Goal: Task Accomplishment & Management: Use online tool/utility

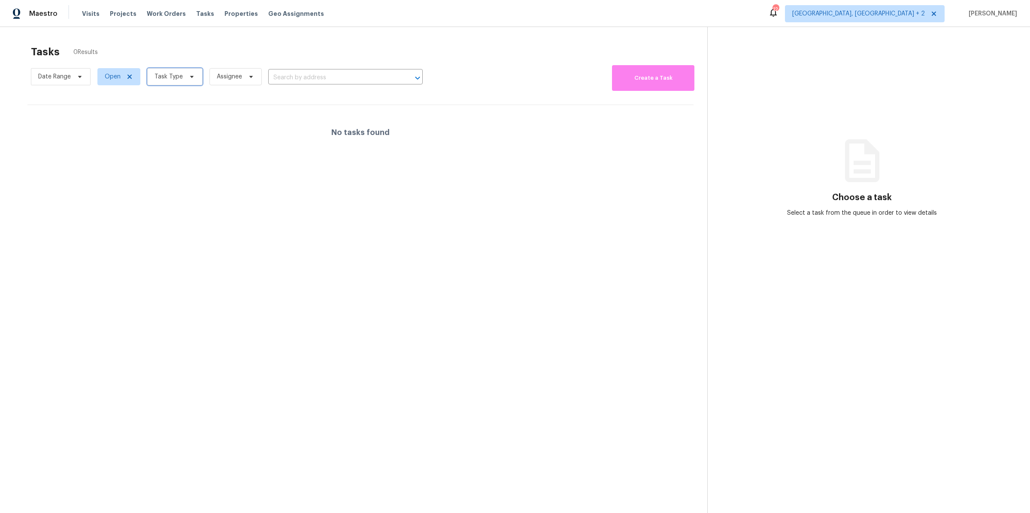
click at [176, 75] on span "Task Type" at bounding box center [168, 76] width 28 height 9
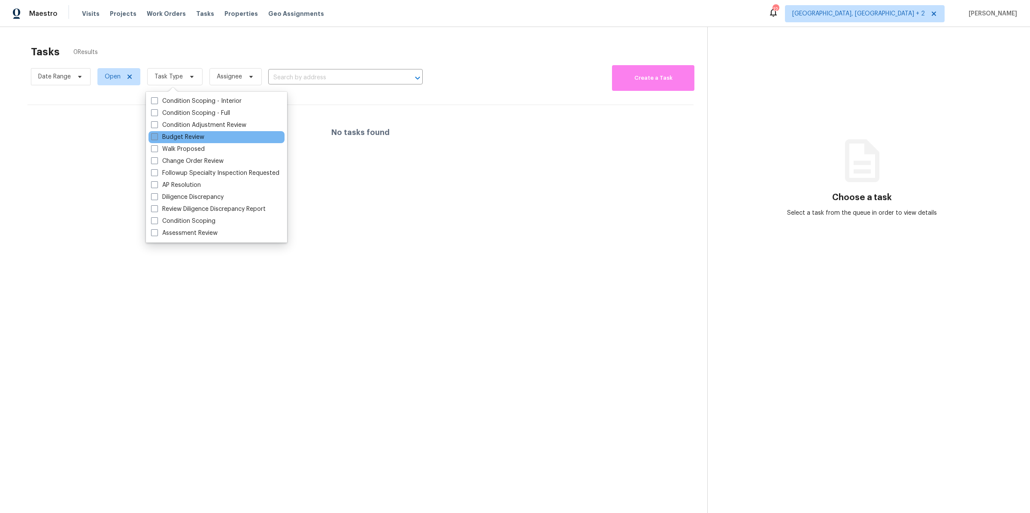
click at [168, 135] on label "Budget Review" at bounding box center [177, 137] width 53 height 9
click at [157, 135] on input "Budget Review" at bounding box center [154, 136] width 6 height 6
checkbox input "true"
click at [529, 202] on section "Tasks 0 Results Date Range Open Budget Review Assignee ​ Create a Task No tasks…" at bounding box center [360, 291] width 693 height 500
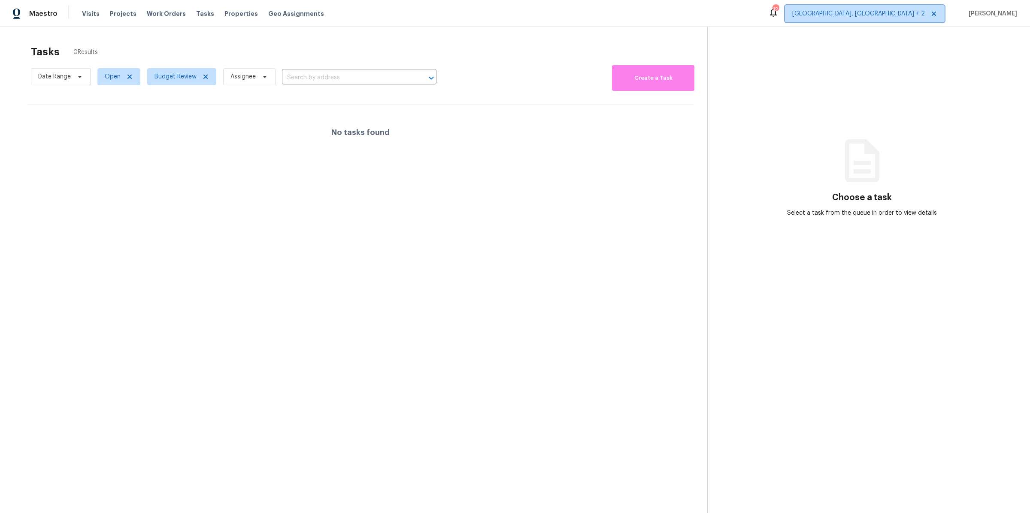
click at [921, 10] on span "[GEOGRAPHIC_DATA], [GEOGRAPHIC_DATA] + 2" at bounding box center [858, 13] width 133 height 9
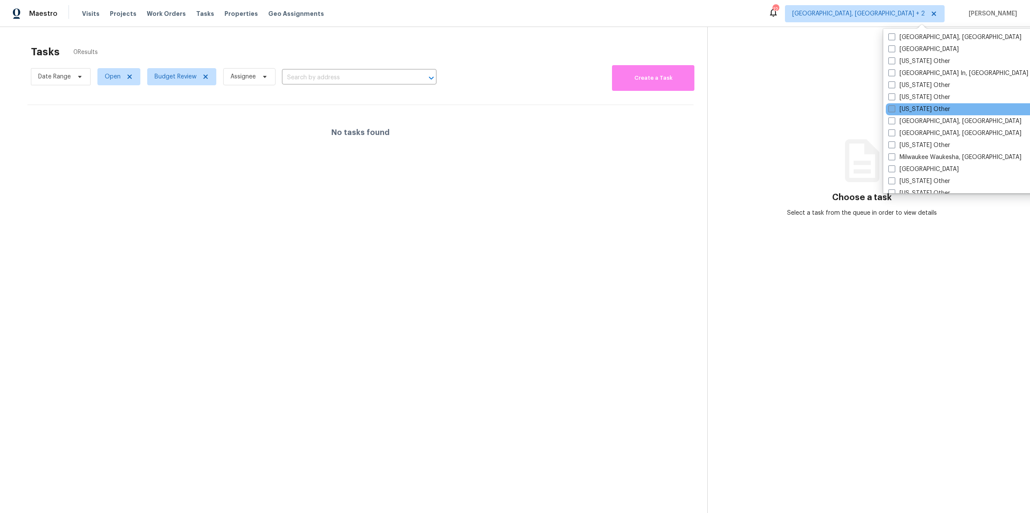
scroll to position [618, 0]
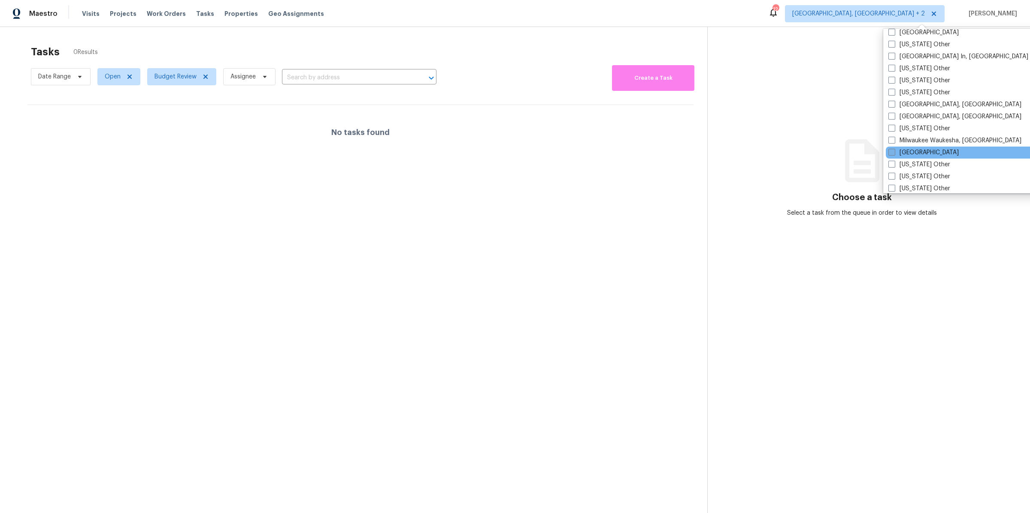
click at [893, 151] on span at bounding box center [891, 152] width 7 height 7
click at [893, 151] on input "[GEOGRAPHIC_DATA]" at bounding box center [891, 151] width 6 height 6
checkbox input "true"
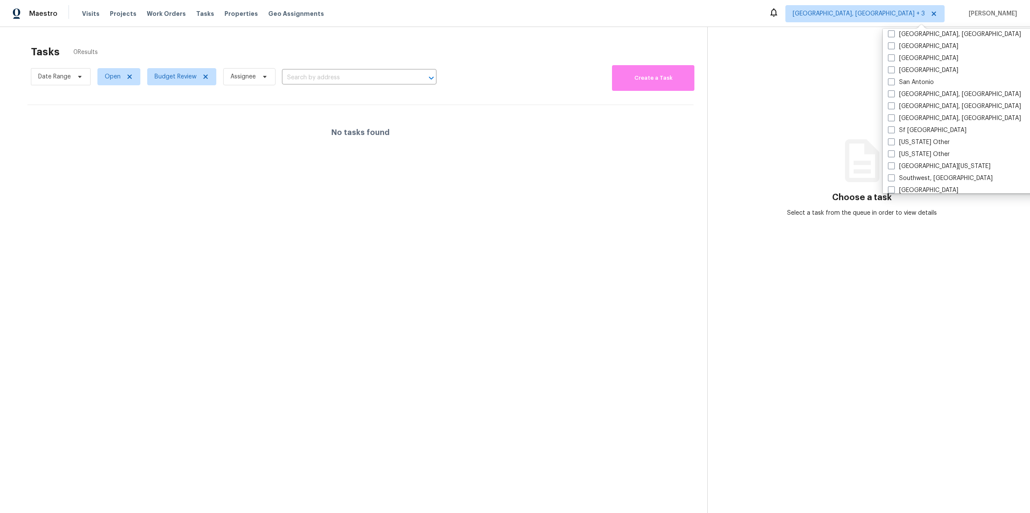
scroll to position [1114, 0]
click at [889, 182] on span at bounding box center [891, 184] width 7 height 7
click at [889, 182] on input "St Louis" at bounding box center [891, 184] width 6 height 6
checkbox input "true"
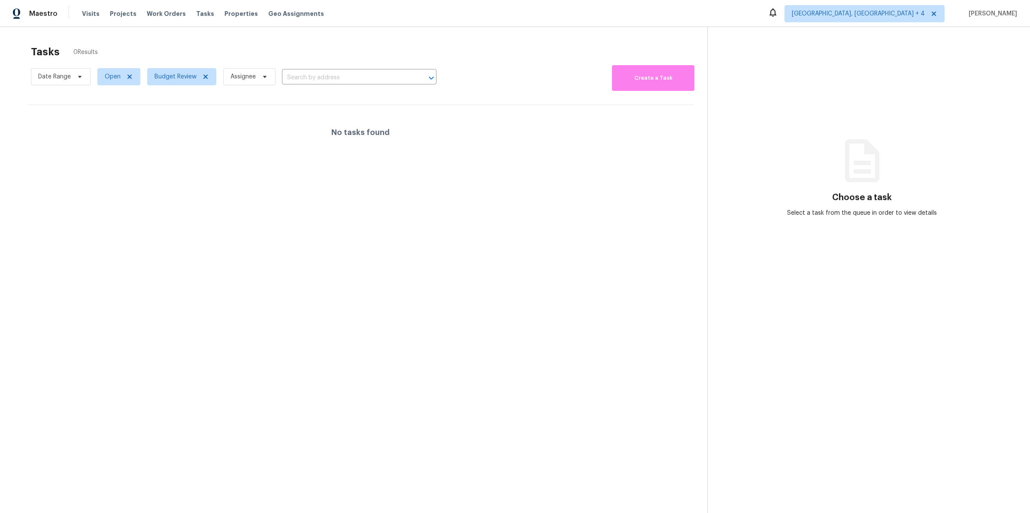
click at [625, 139] on div "No tasks found" at bounding box center [360, 132] width 666 height 55
click at [208, 76] on span "Budget Review" at bounding box center [181, 76] width 69 height 17
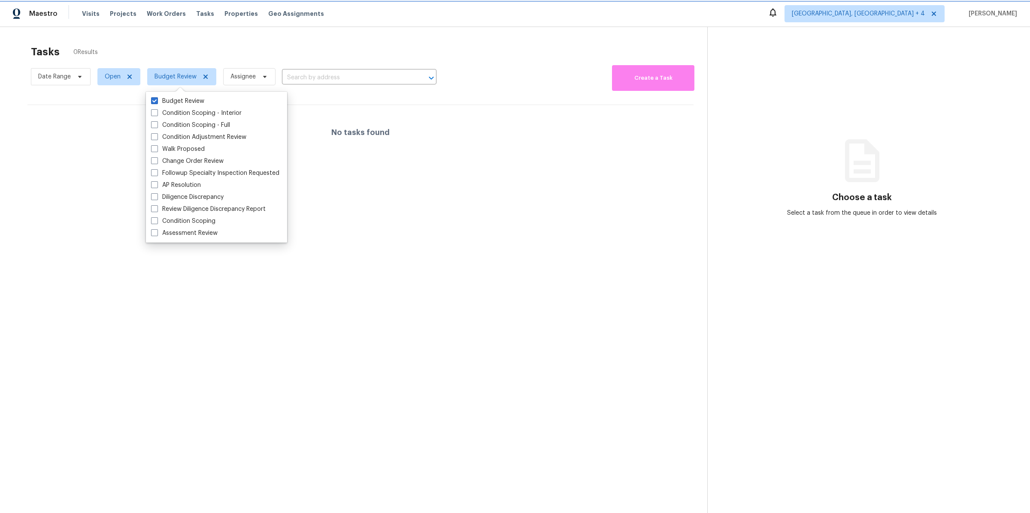
click at [203, 78] on icon at bounding box center [205, 76] width 7 height 7
checkbox input "false"
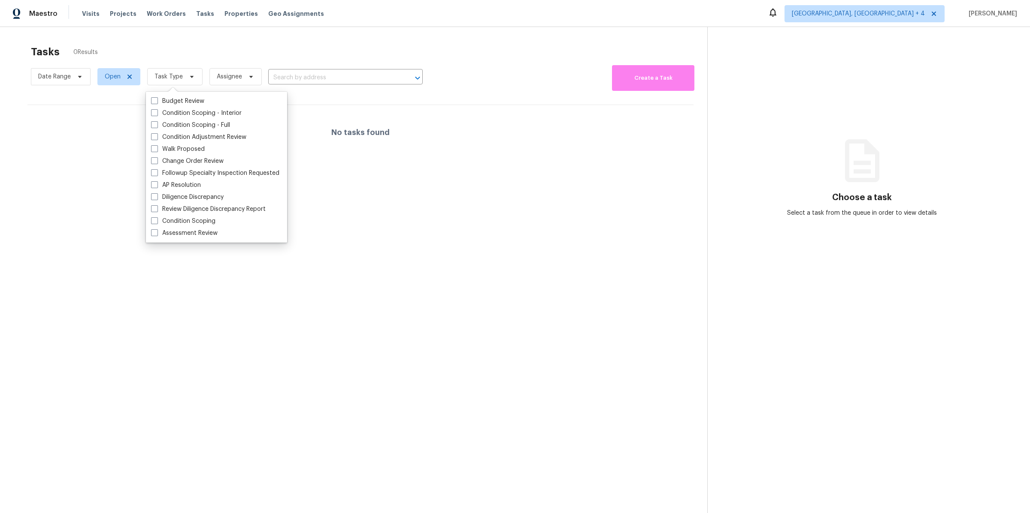
click at [208, 47] on div "Tasks 0 Results" at bounding box center [369, 52] width 676 height 22
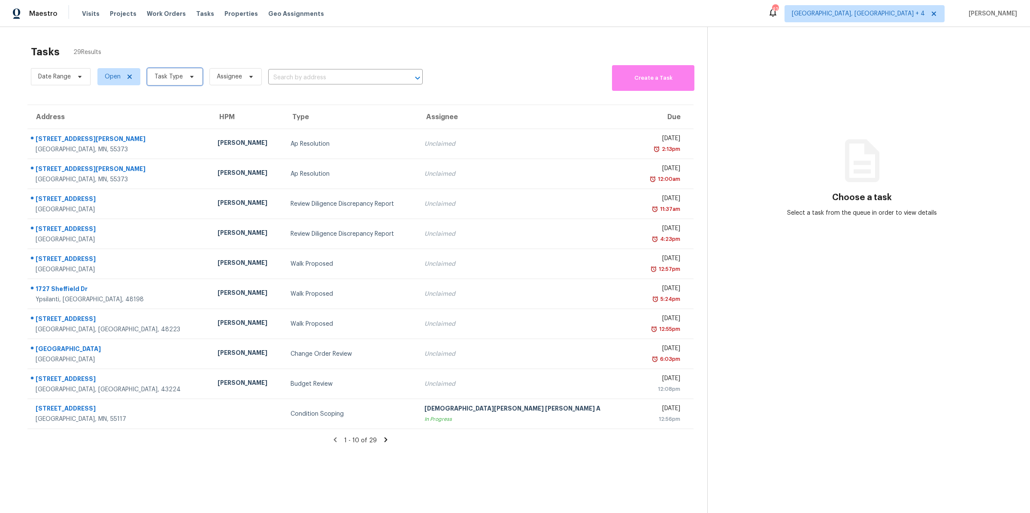
click at [160, 77] on span "Task Type" at bounding box center [168, 76] width 28 height 9
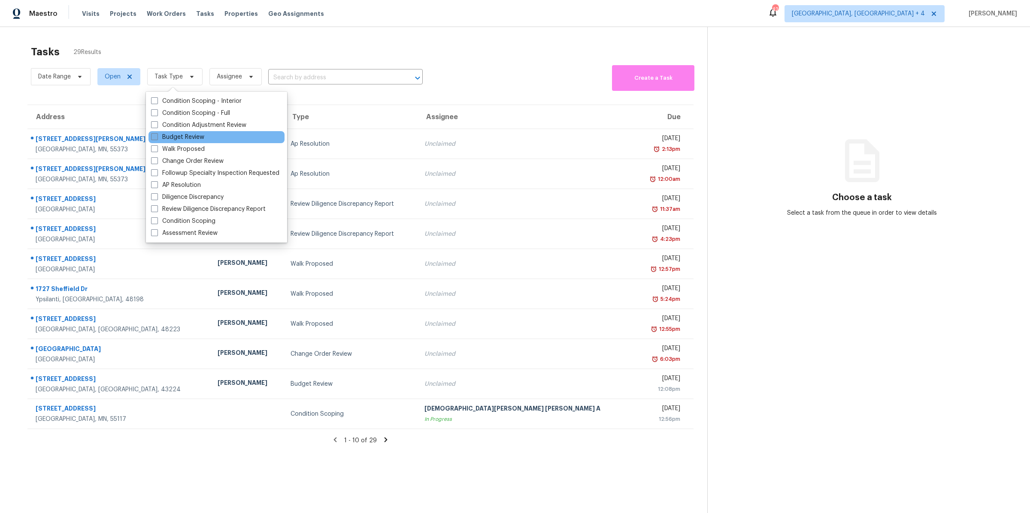
click at [157, 139] on span at bounding box center [154, 136] width 7 height 7
click at [157, 139] on input "Budget Review" at bounding box center [154, 136] width 6 height 6
checkbox input "true"
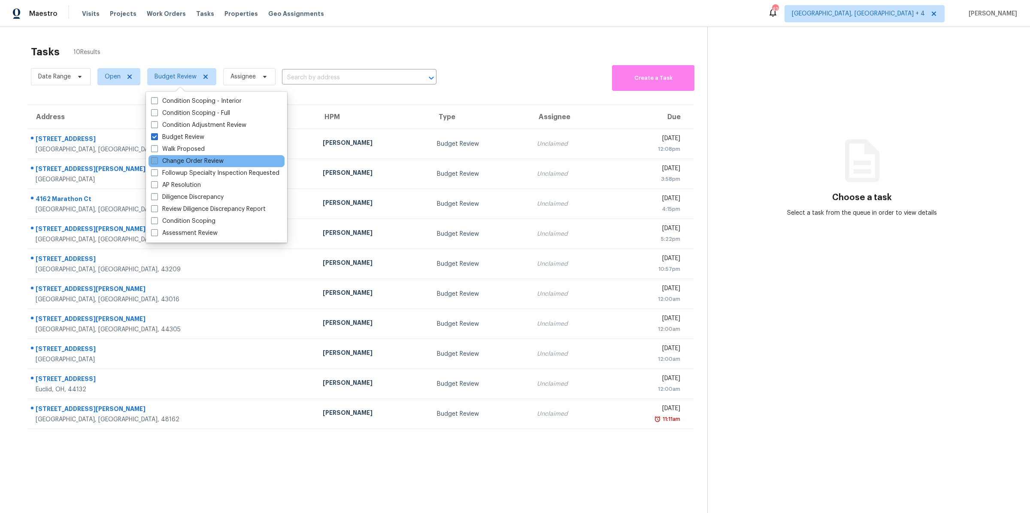
click at [155, 162] on span at bounding box center [154, 160] width 7 height 7
click at [155, 162] on input "Change Order Review" at bounding box center [154, 160] width 6 height 6
checkbox input "true"
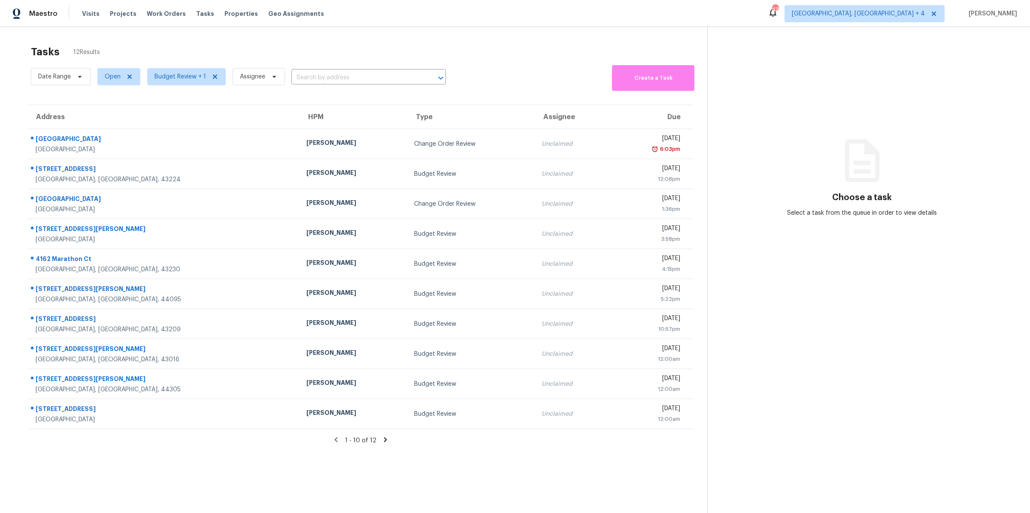
click at [17, 176] on div "Address HPM Type Assignee Due 26333 Springfield Dr Farmington Hills, MI, 48334 …" at bounding box center [360, 267] width 693 height 325
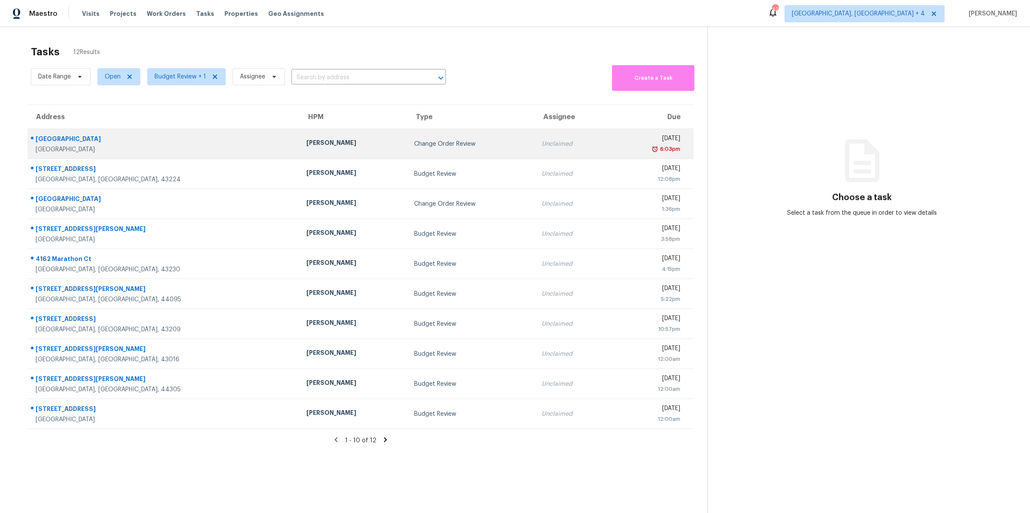
click at [407, 152] on td "Change Order Review" at bounding box center [470, 144] width 127 height 30
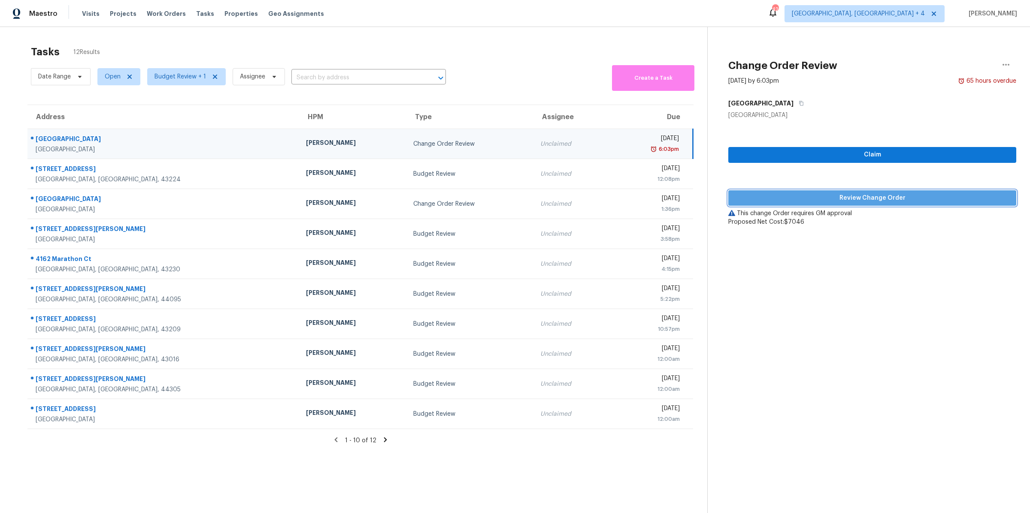
click at [857, 195] on span "Review Change Order" at bounding box center [872, 198] width 274 height 11
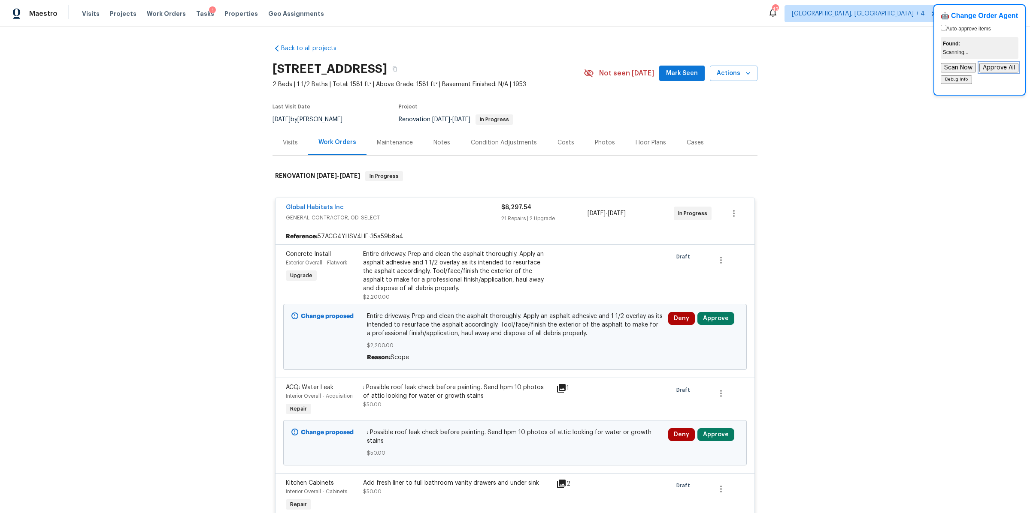
click at [991, 69] on button "Approve All" at bounding box center [998, 67] width 39 height 9
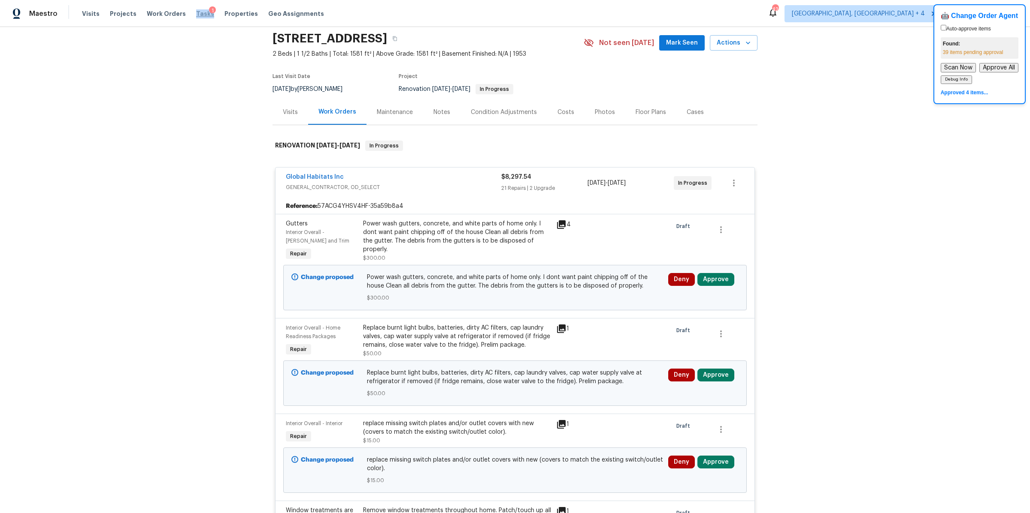
scroll to position [39, 0]
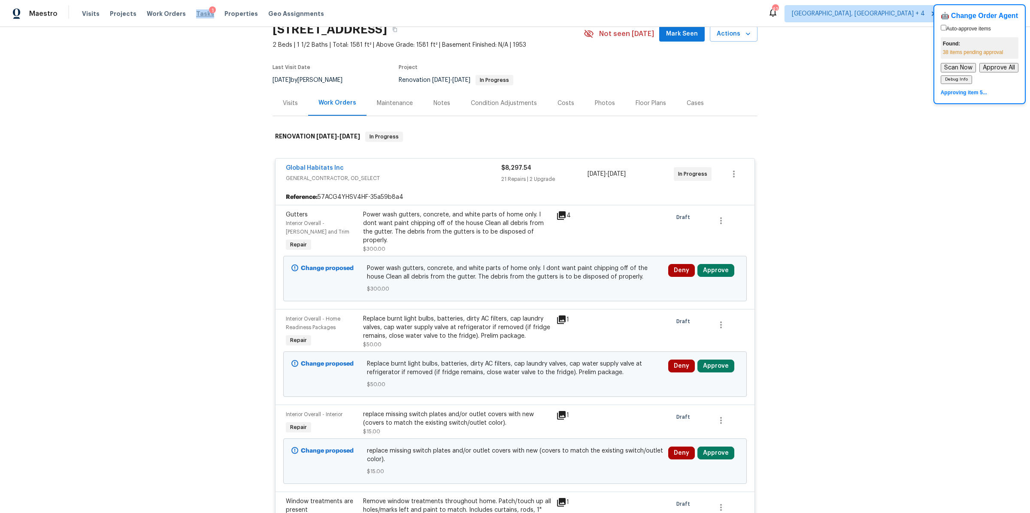
click at [196, 12] on span "Tasks" at bounding box center [205, 14] width 18 height 6
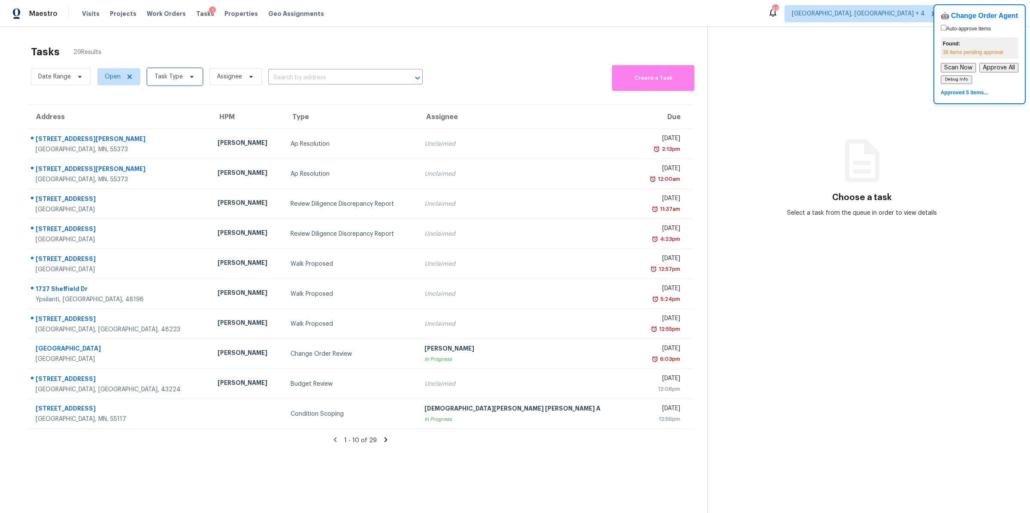
click at [164, 78] on span "Task Type" at bounding box center [168, 76] width 28 height 9
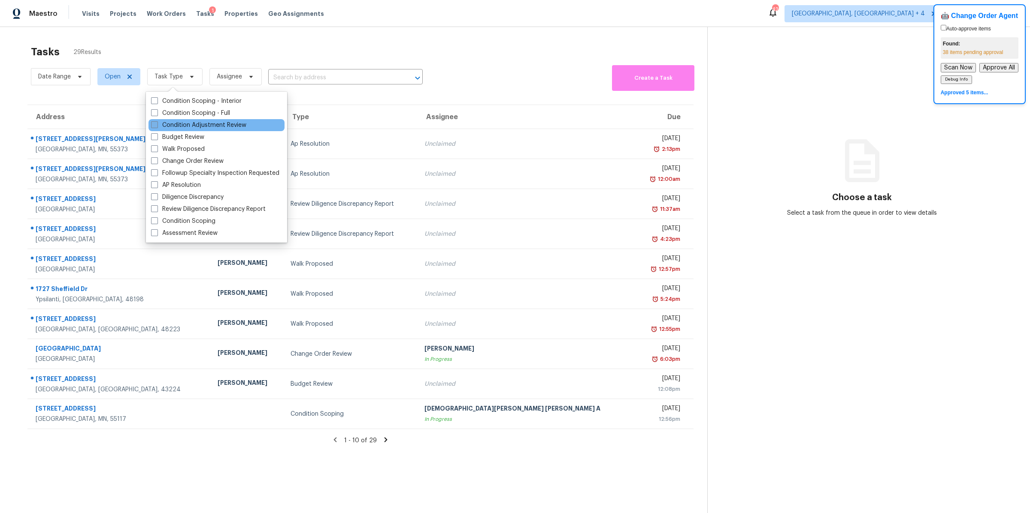
click at [156, 127] on span at bounding box center [154, 124] width 7 height 7
click at [156, 127] on input "Condition Adjustment Review" at bounding box center [154, 124] width 6 height 6
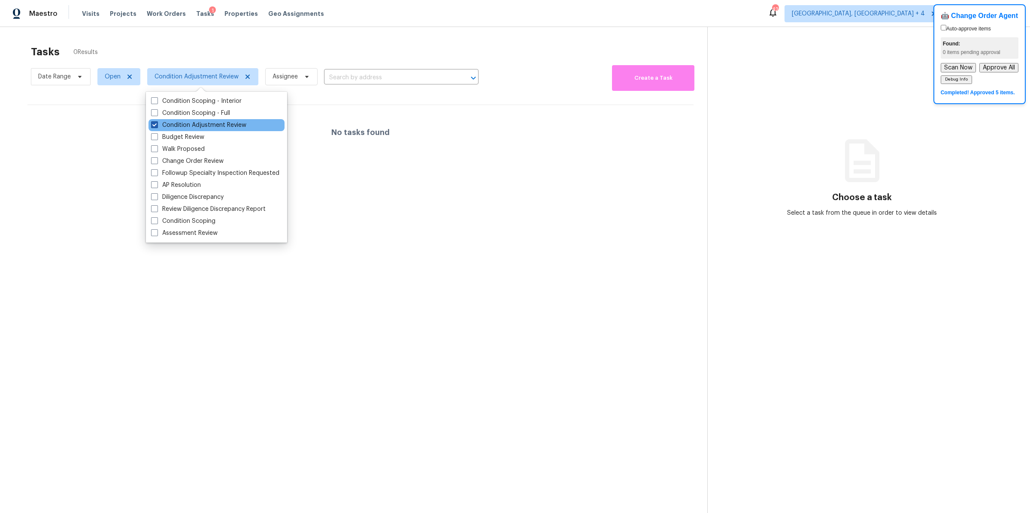
click at [155, 127] on span at bounding box center [154, 124] width 7 height 7
click at [155, 127] on input "Condition Adjustment Review" at bounding box center [154, 124] width 6 height 6
checkbox input "false"
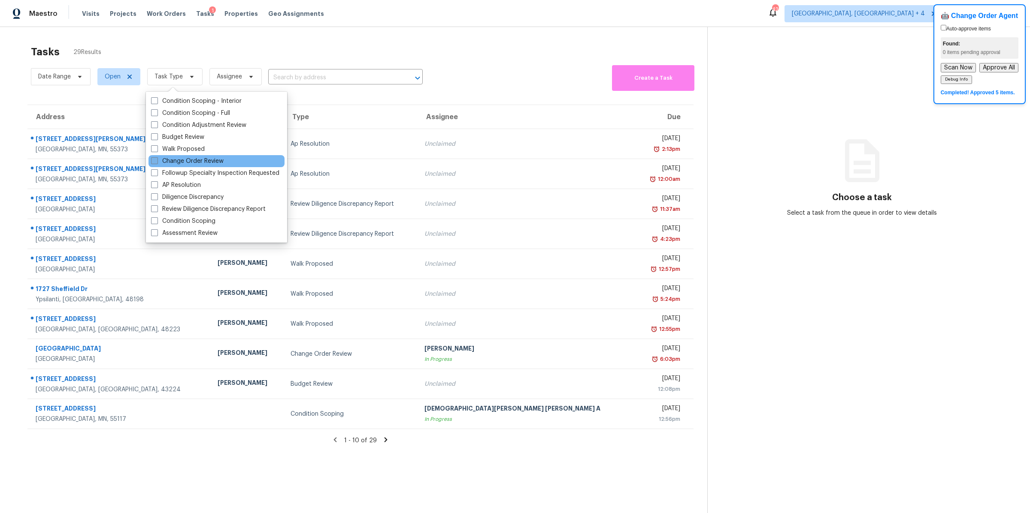
click at [154, 160] on span at bounding box center [154, 160] width 7 height 7
click at [154, 160] on input "Change Order Review" at bounding box center [154, 160] width 6 height 6
checkbox input "true"
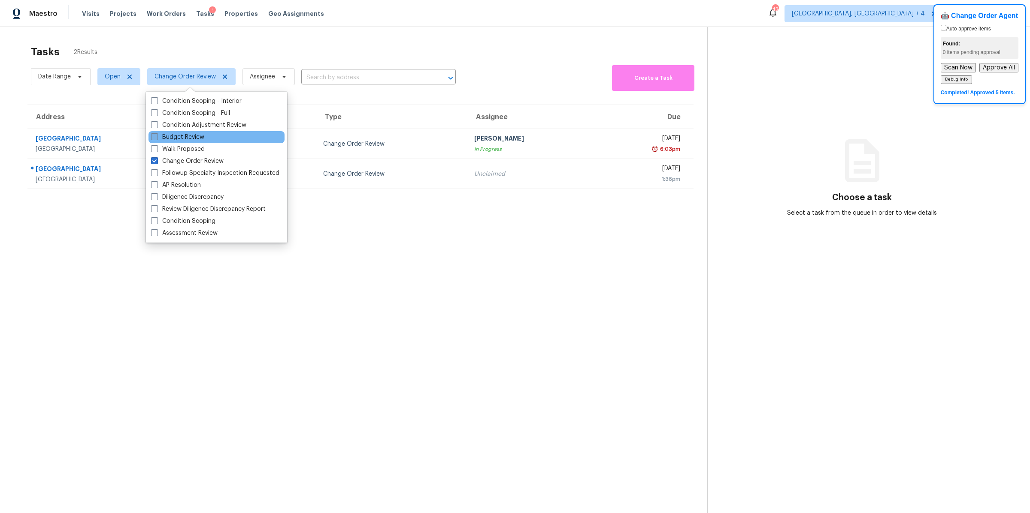
click at [154, 137] on span at bounding box center [154, 136] width 7 height 7
click at [154, 137] on input "Budget Review" at bounding box center [154, 136] width 6 height 6
checkbox input "true"
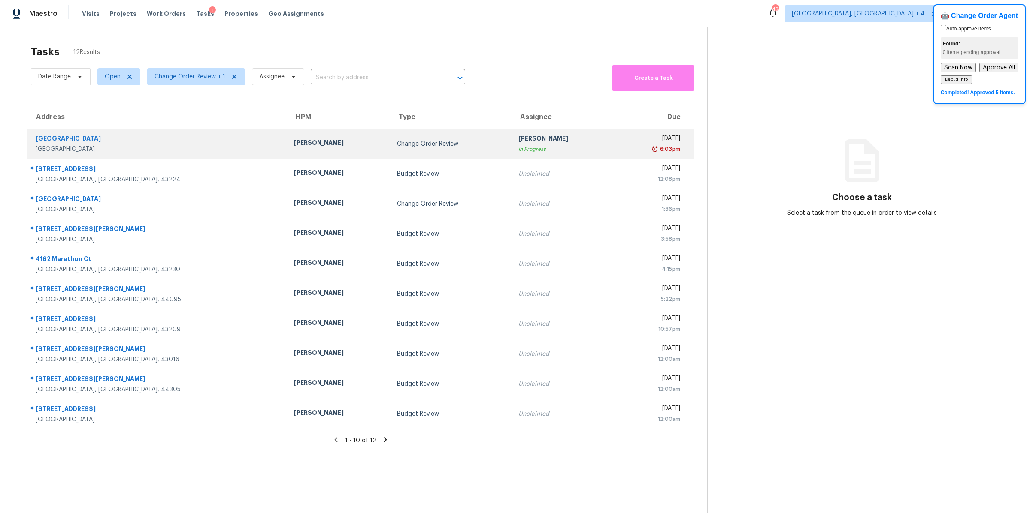
click at [310, 140] on div "Dominic Herron" at bounding box center [338, 144] width 89 height 11
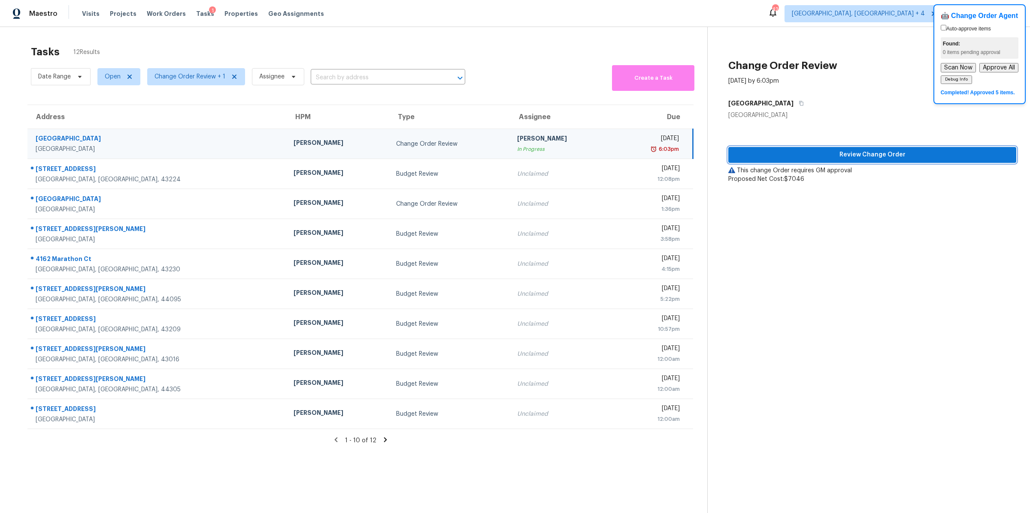
click at [791, 154] on span "Review Change Order" at bounding box center [872, 155] width 274 height 11
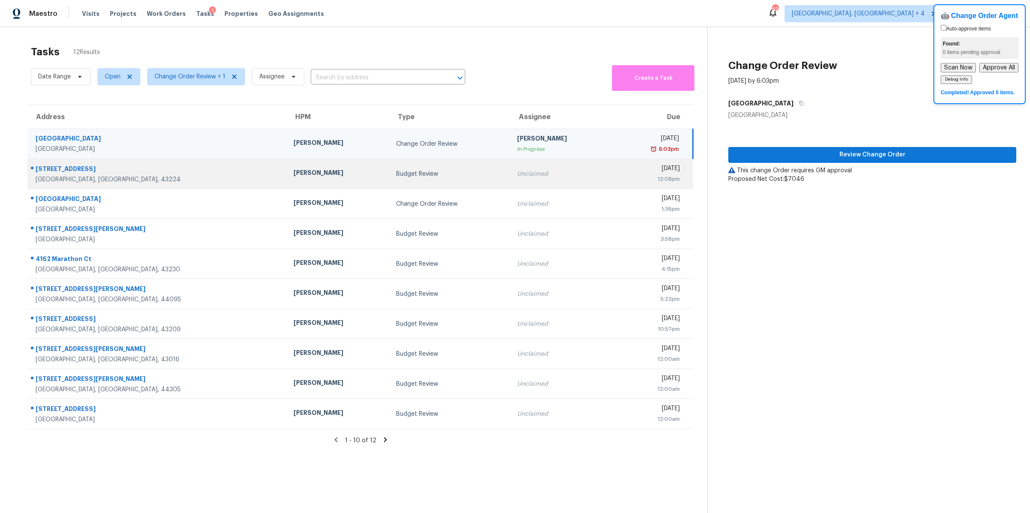
click at [517, 178] on div "Unclaimed" at bounding box center [561, 174] width 89 height 9
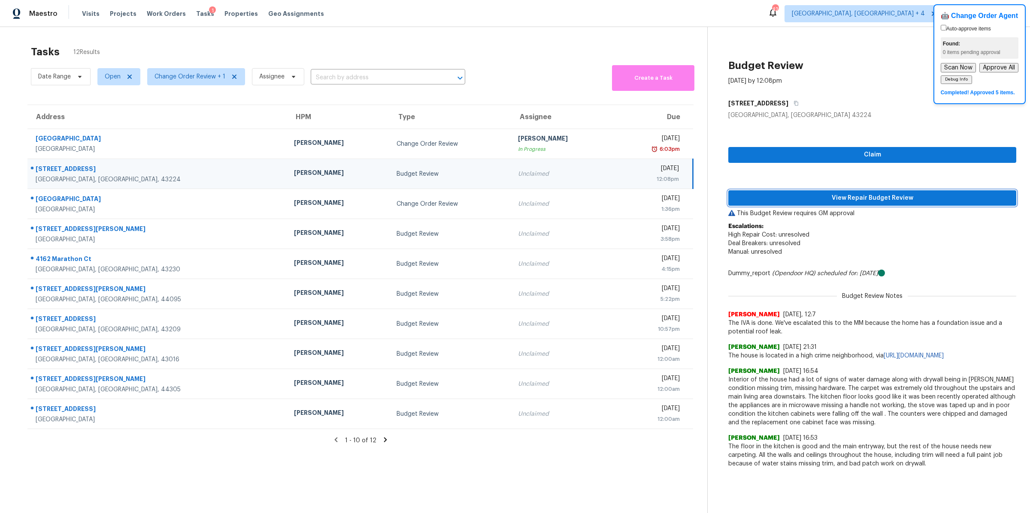
click at [766, 199] on span "View Repair Budget Review" at bounding box center [872, 198] width 274 height 11
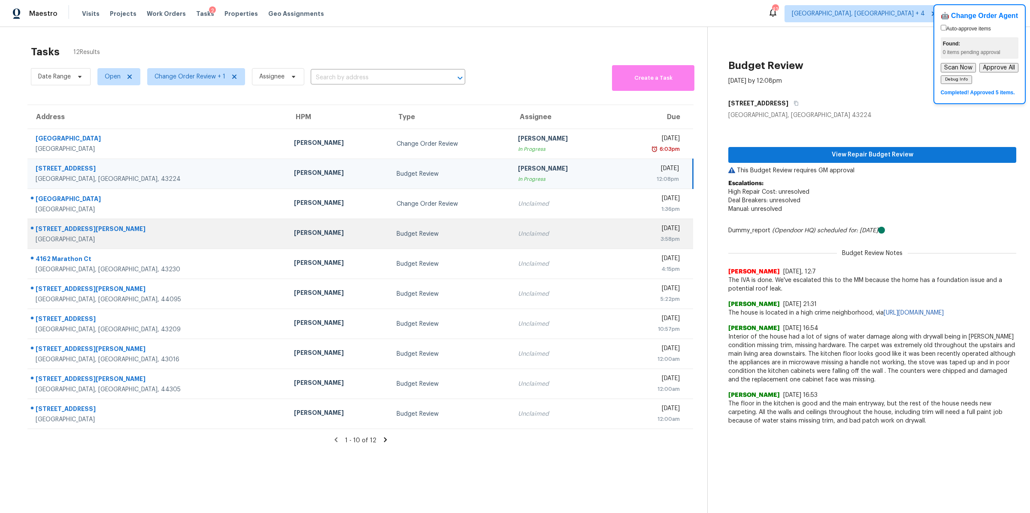
click at [456, 244] on td "Budget Review" at bounding box center [450, 234] width 121 height 30
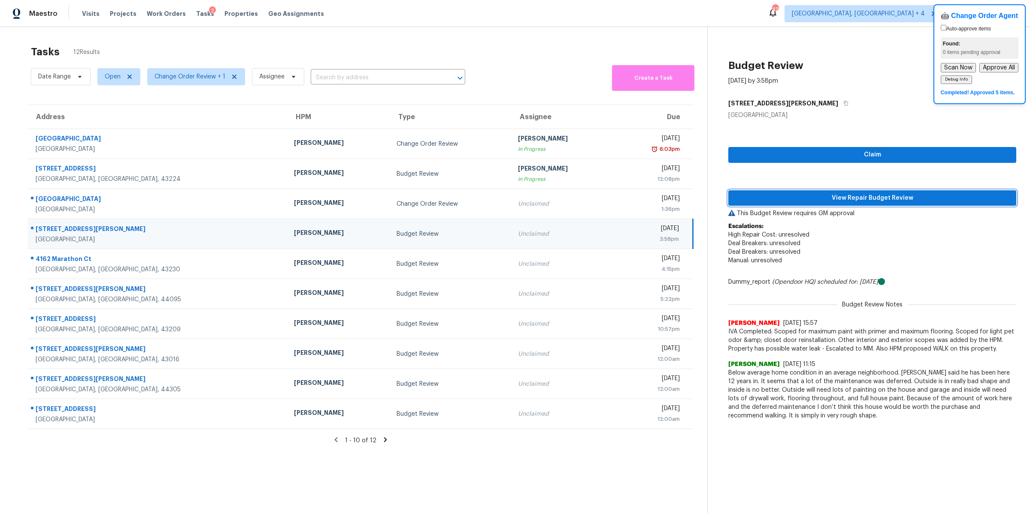
click at [805, 198] on span "View Repair Budget Review" at bounding box center [872, 198] width 274 height 11
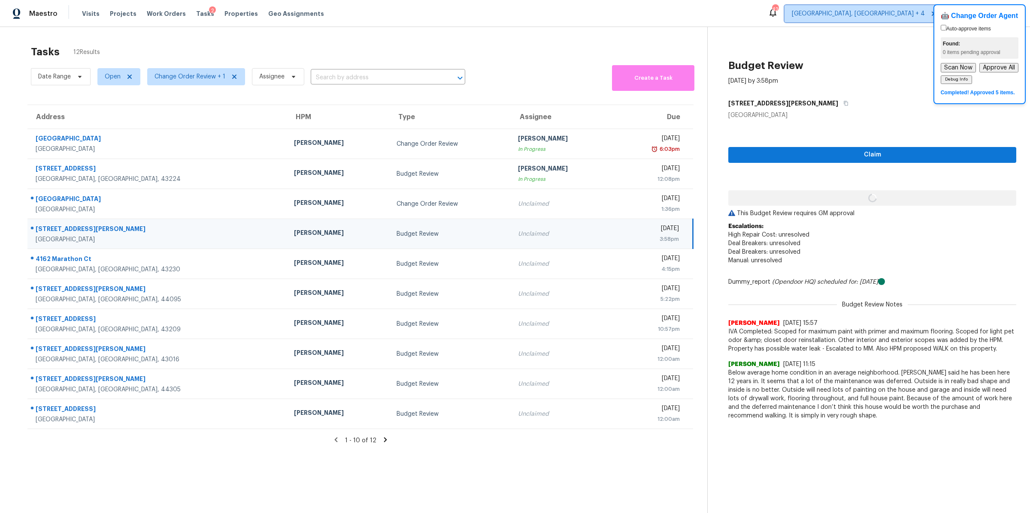
click at [916, 16] on span "Cleveland, OH + 4" at bounding box center [857, 13] width 133 height 9
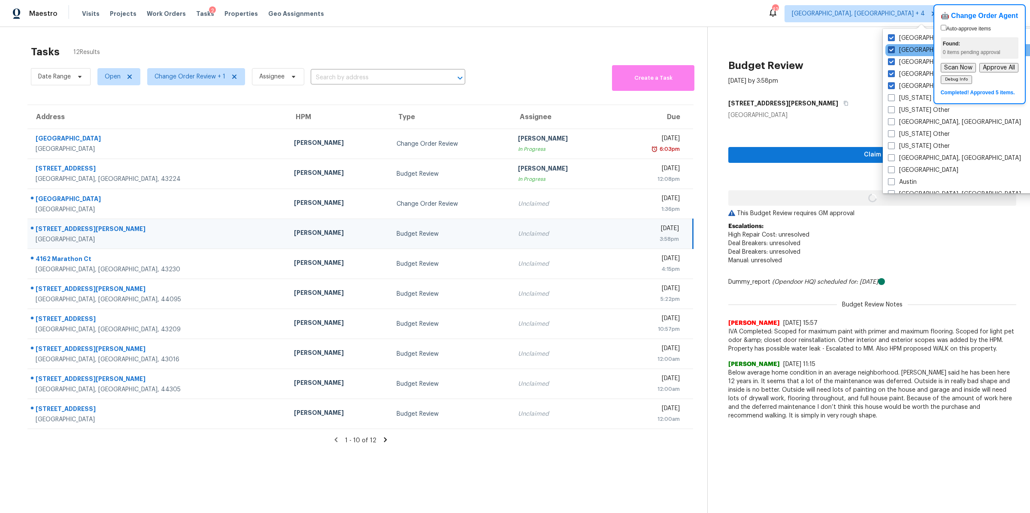
click at [0, 0] on body "Maestro Visits Projects Work Orders Tasks 2 Properties Geo Assignments 42 Cleve…" at bounding box center [515, 256] width 1030 height 513
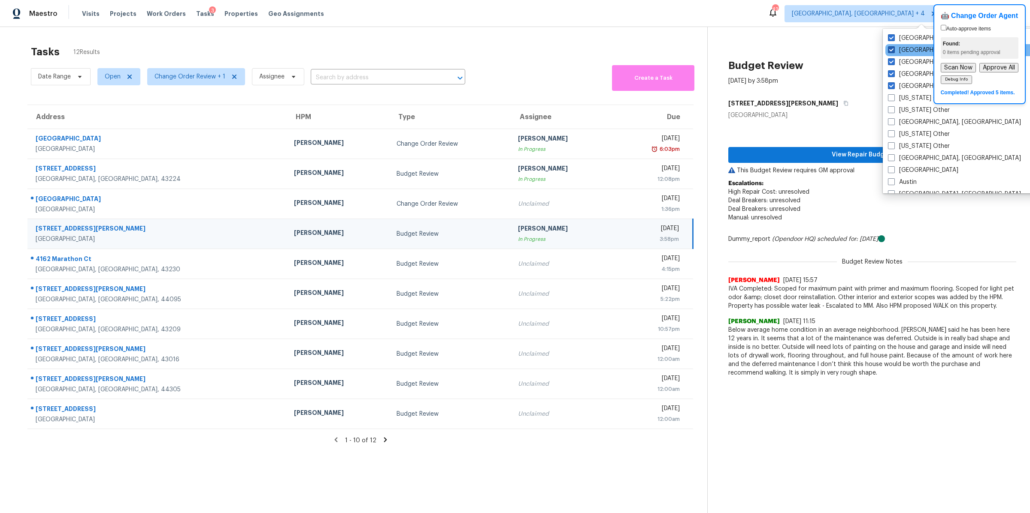
click at [892, 50] on span at bounding box center [891, 49] width 7 height 7
click at [892, 50] on input "Minneapolis" at bounding box center [891, 49] width 6 height 6
checkbox input "false"
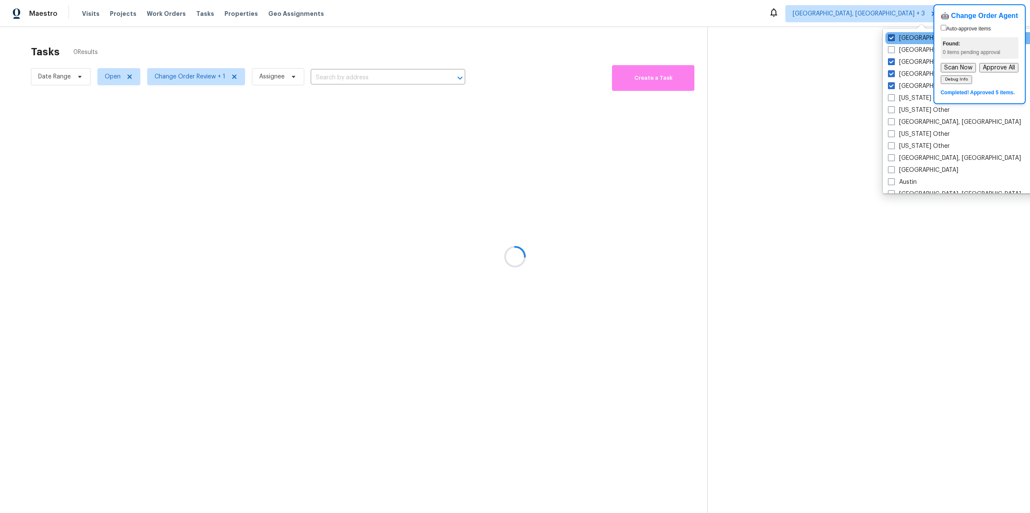
click at [893, 38] on span at bounding box center [891, 37] width 7 height 7
click at [893, 38] on input "St Louis" at bounding box center [891, 37] width 6 height 6
checkbox input "false"
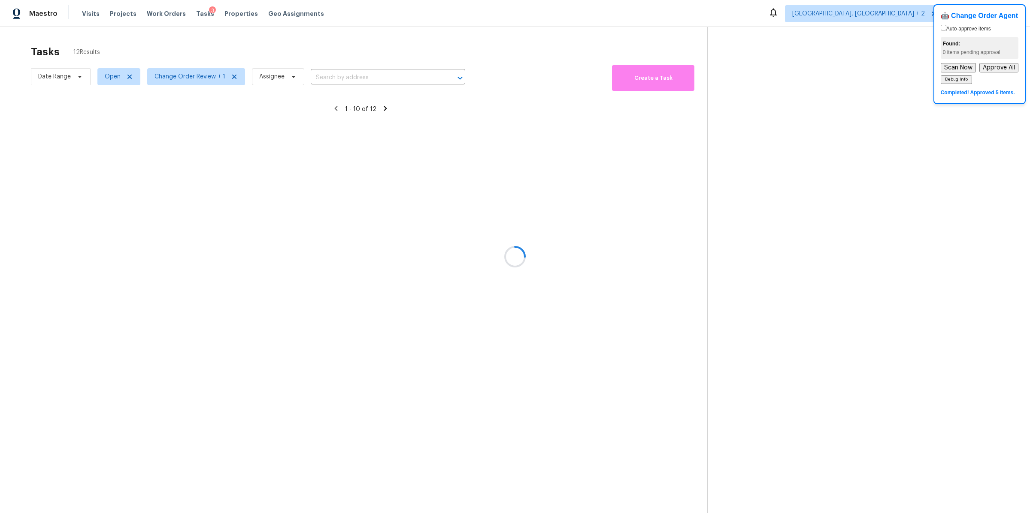
click at [825, 47] on div at bounding box center [515, 256] width 1030 height 513
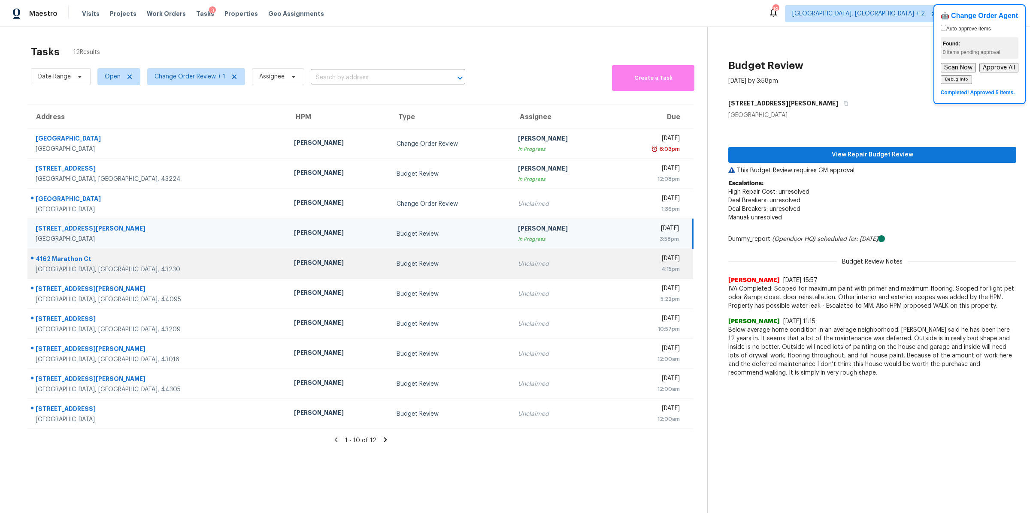
click at [526, 272] on td "Unclaimed" at bounding box center [562, 264] width 103 height 30
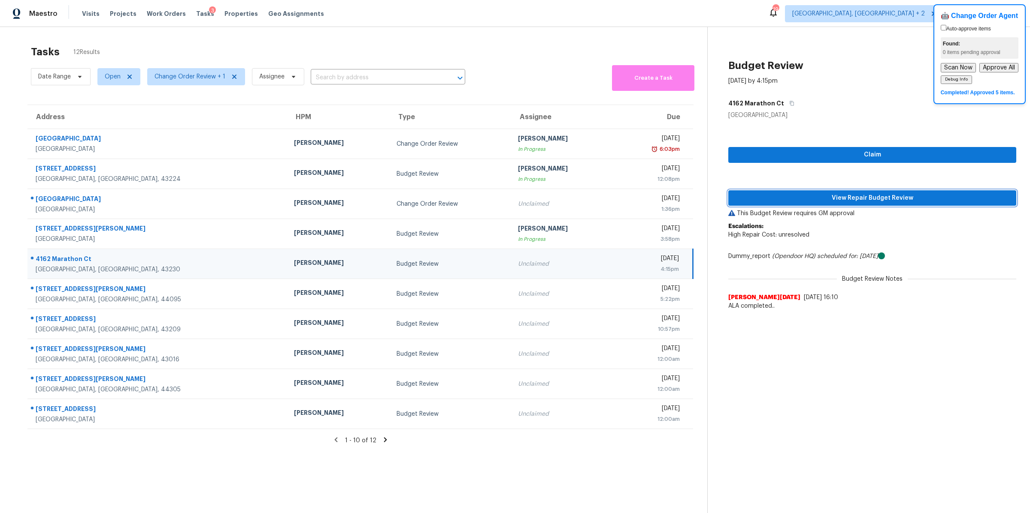
click at [796, 202] on span "View Repair Budget Review" at bounding box center [872, 198] width 274 height 11
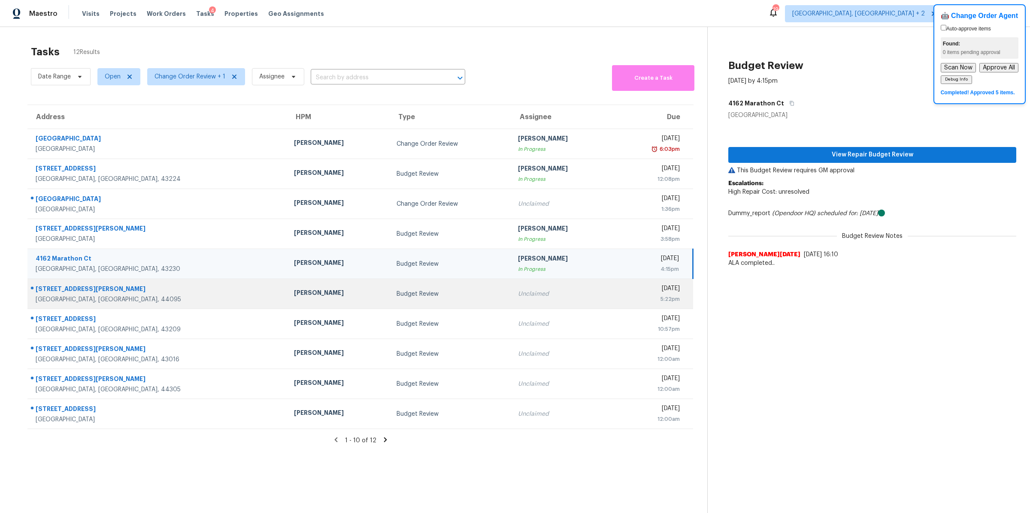
click at [403, 293] on div "Budget Review" at bounding box center [450, 294] width 108 height 9
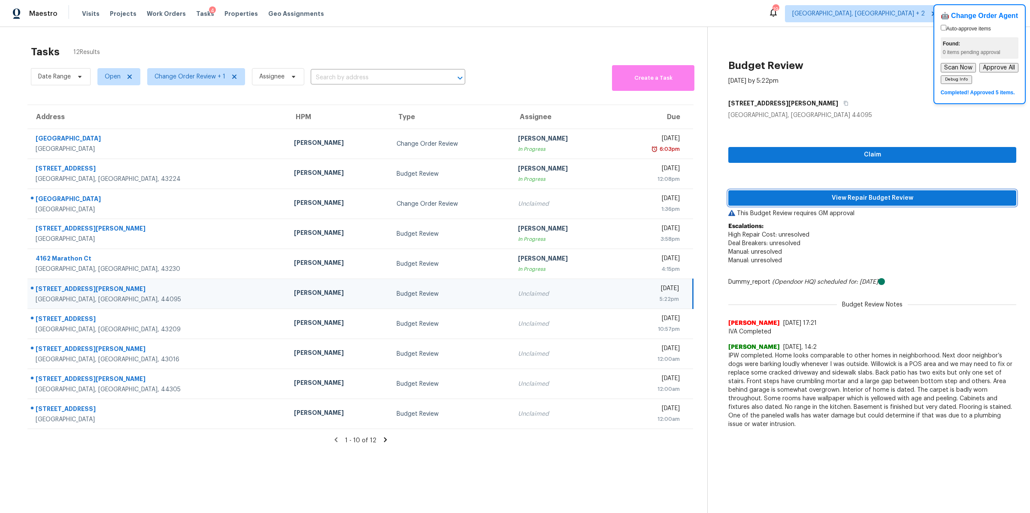
click at [808, 202] on span "View Repair Budget Review" at bounding box center [872, 198] width 274 height 11
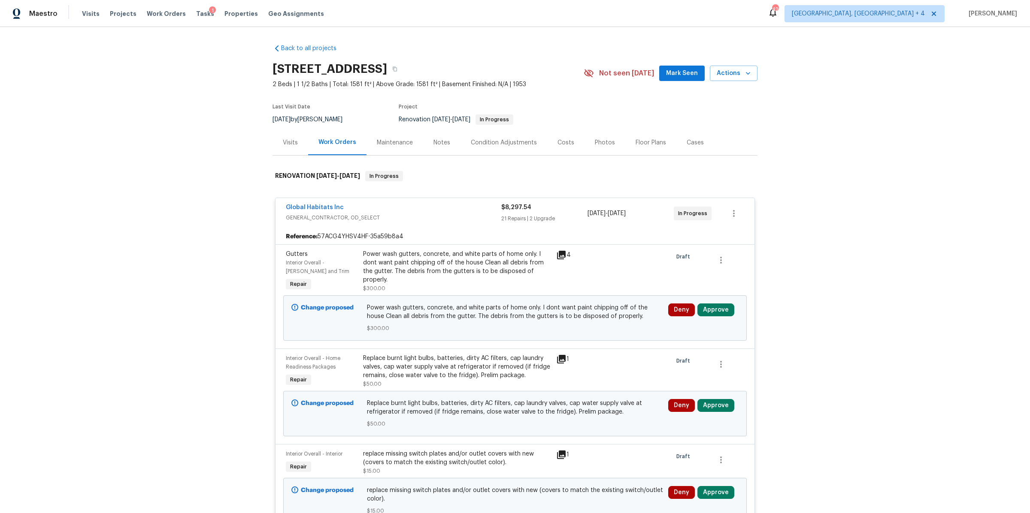
click at [847, 284] on div "Back to all projects 26333 Springfield Dr, Farmington Hills, MI 48334 2 Beds | …" at bounding box center [515, 270] width 1030 height 486
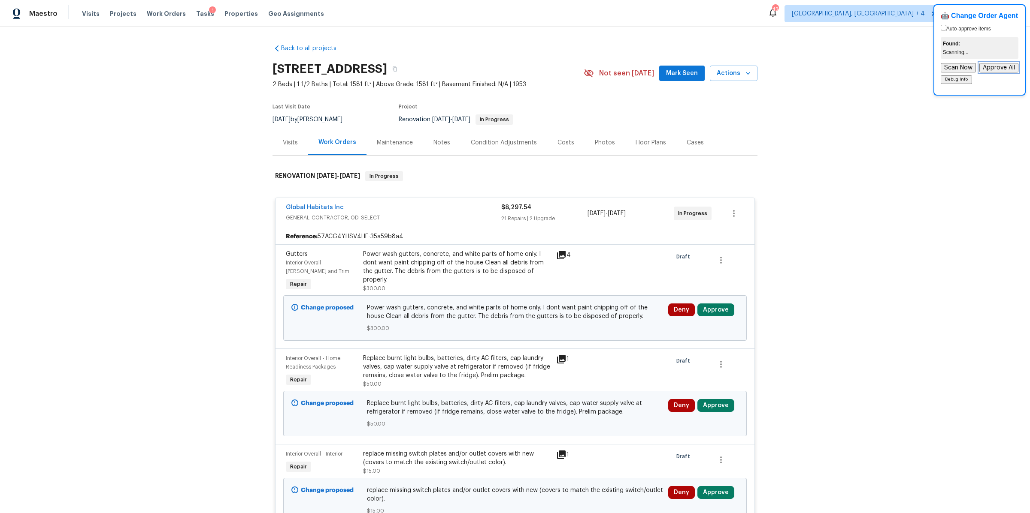
click at [991, 69] on button "Approve All" at bounding box center [998, 67] width 39 height 9
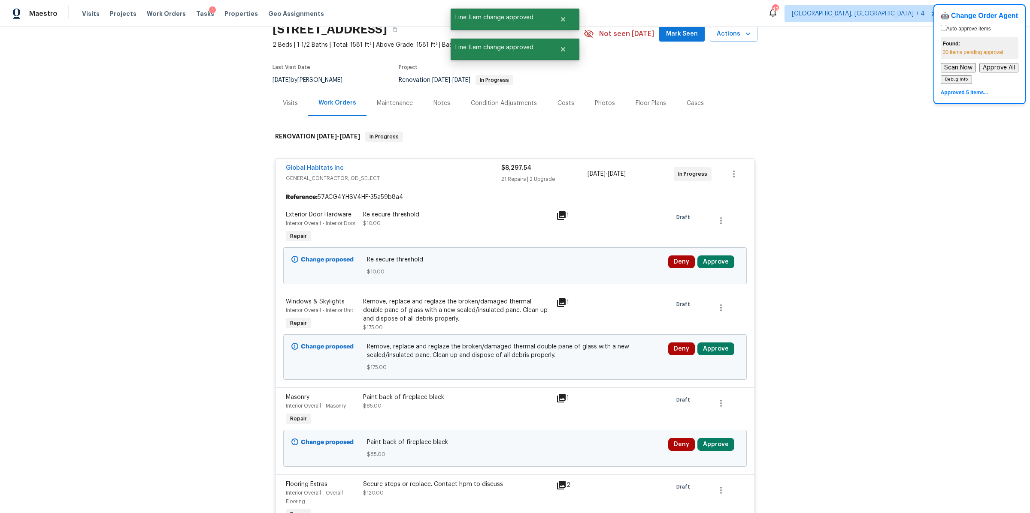
scroll to position [39, 0]
click at [825, 179] on div "Back to all projects 26333 Springfield Dr, Farmington Hills, MI 48334 2 Beds | …" at bounding box center [515, 270] width 1030 height 486
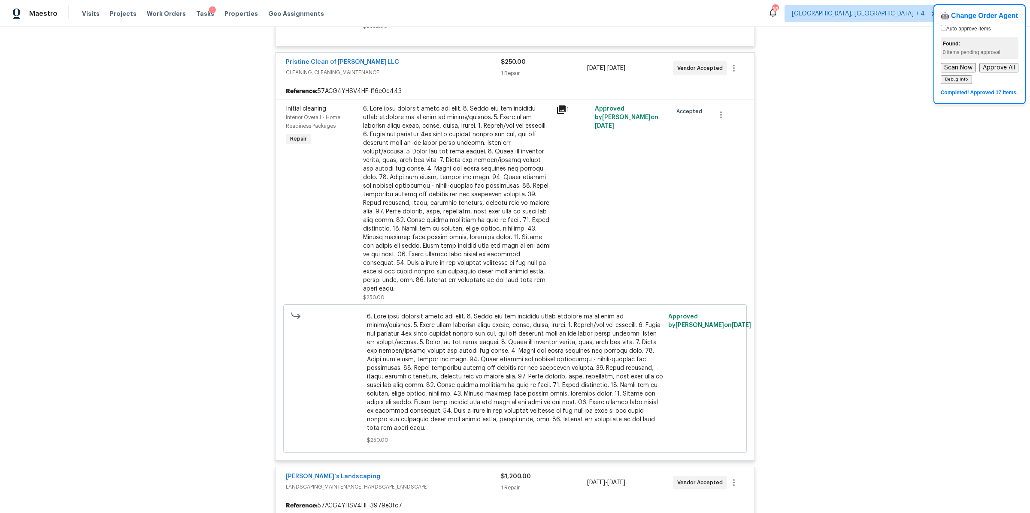
scroll to position [2008, 0]
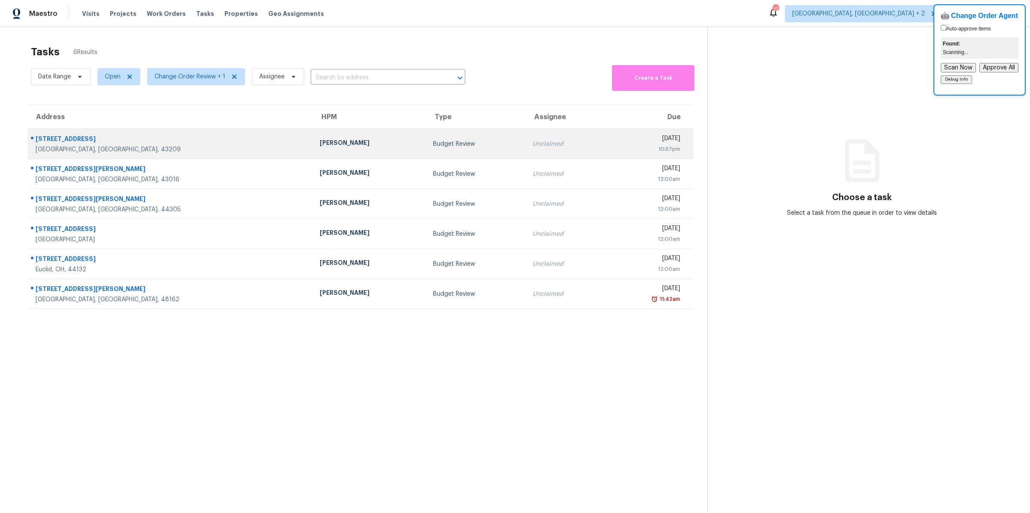
click at [525, 151] on td "Unclaimed" at bounding box center [565, 144] width 80 height 30
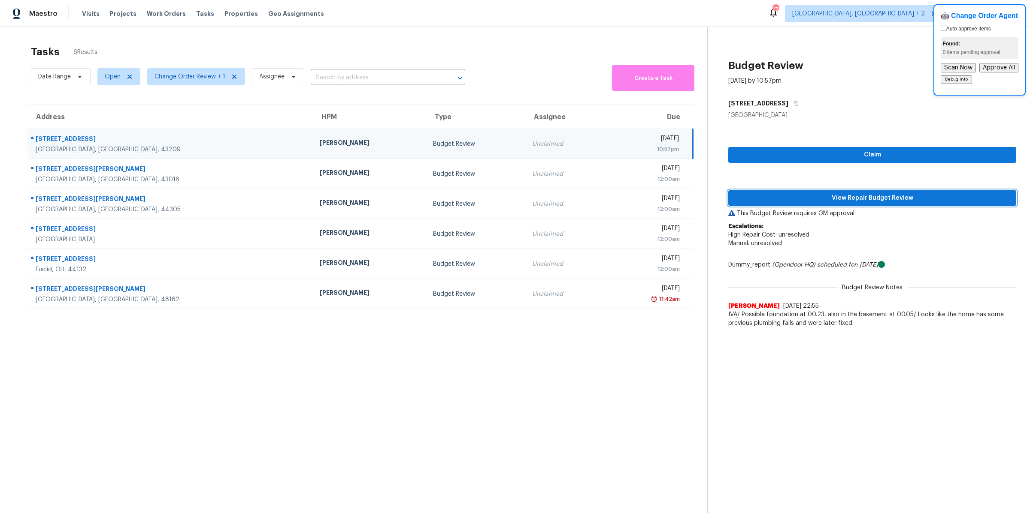
click at [796, 196] on span "View Repair Budget Review" at bounding box center [872, 198] width 274 height 11
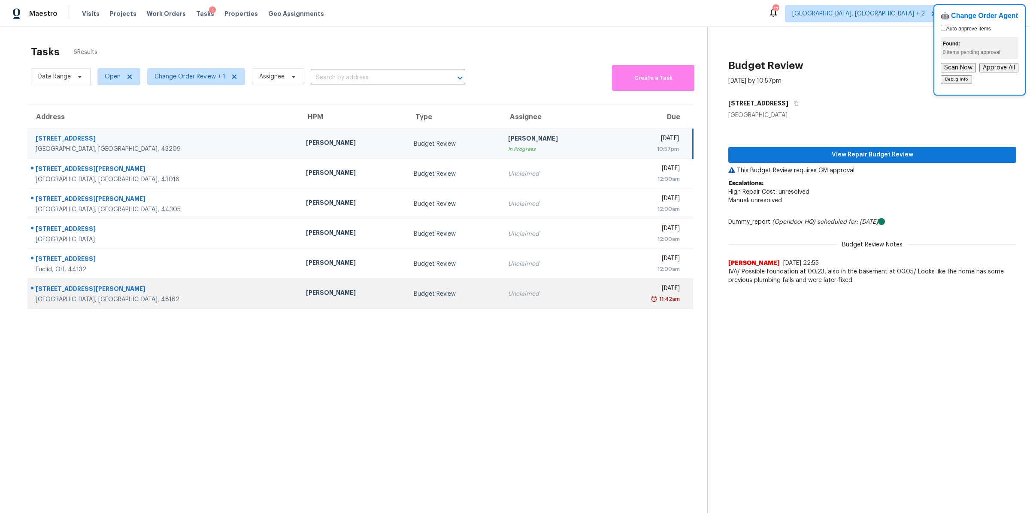
click at [516, 308] on table "Address HPM Type Assignee [GEOGRAPHIC_DATA][STREET_ADDRESS] [PERSON_NAME] Budge…" at bounding box center [360, 207] width 666 height 205
click at [522, 288] on td "Unclaimed" at bounding box center [555, 294] width 108 height 30
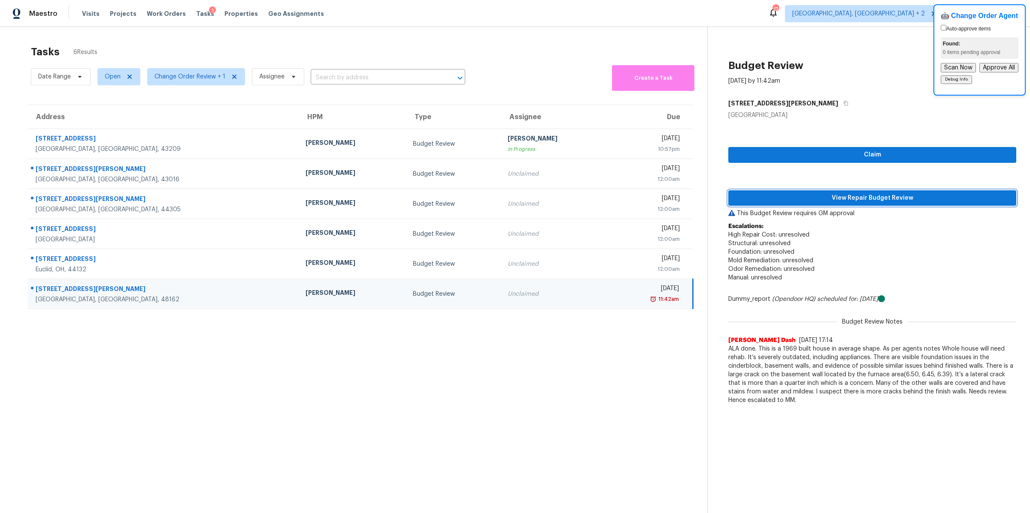
click at [771, 196] on span "View Repair Budget Review" at bounding box center [872, 198] width 274 height 11
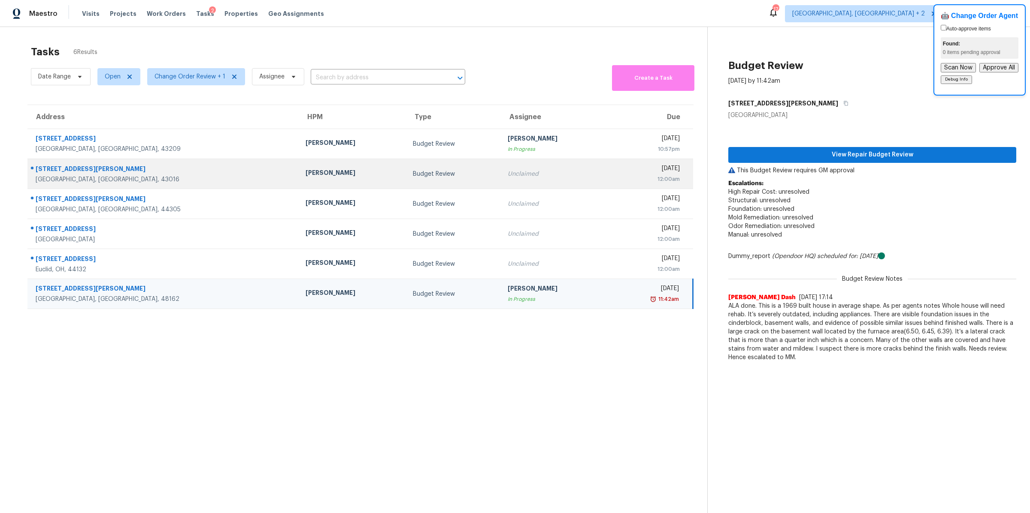
click at [435, 171] on div "Budget Review" at bounding box center [453, 174] width 81 height 9
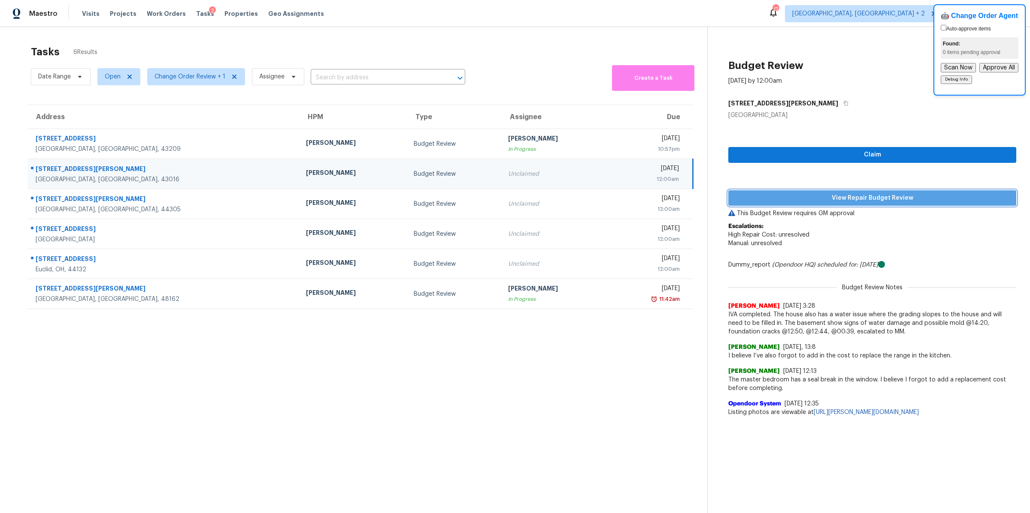
click at [764, 197] on span "View Repair Budget Review" at bounding box center [872, 198] width 274 height 11
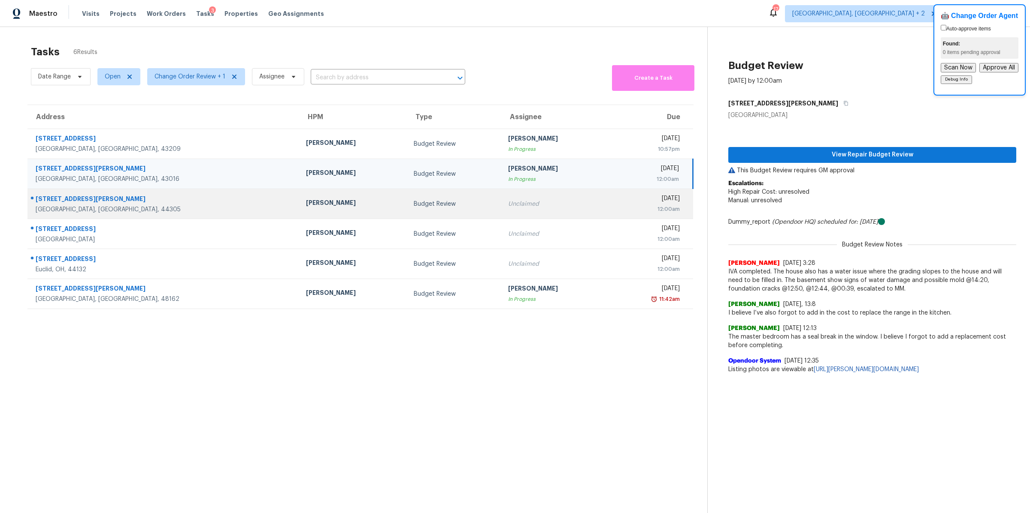
click at [536, 206] on td "Unclaimed" at bounding box center [555, 204] width 108 height 30
